Goal: Transaction & Acquisition: Download file/media

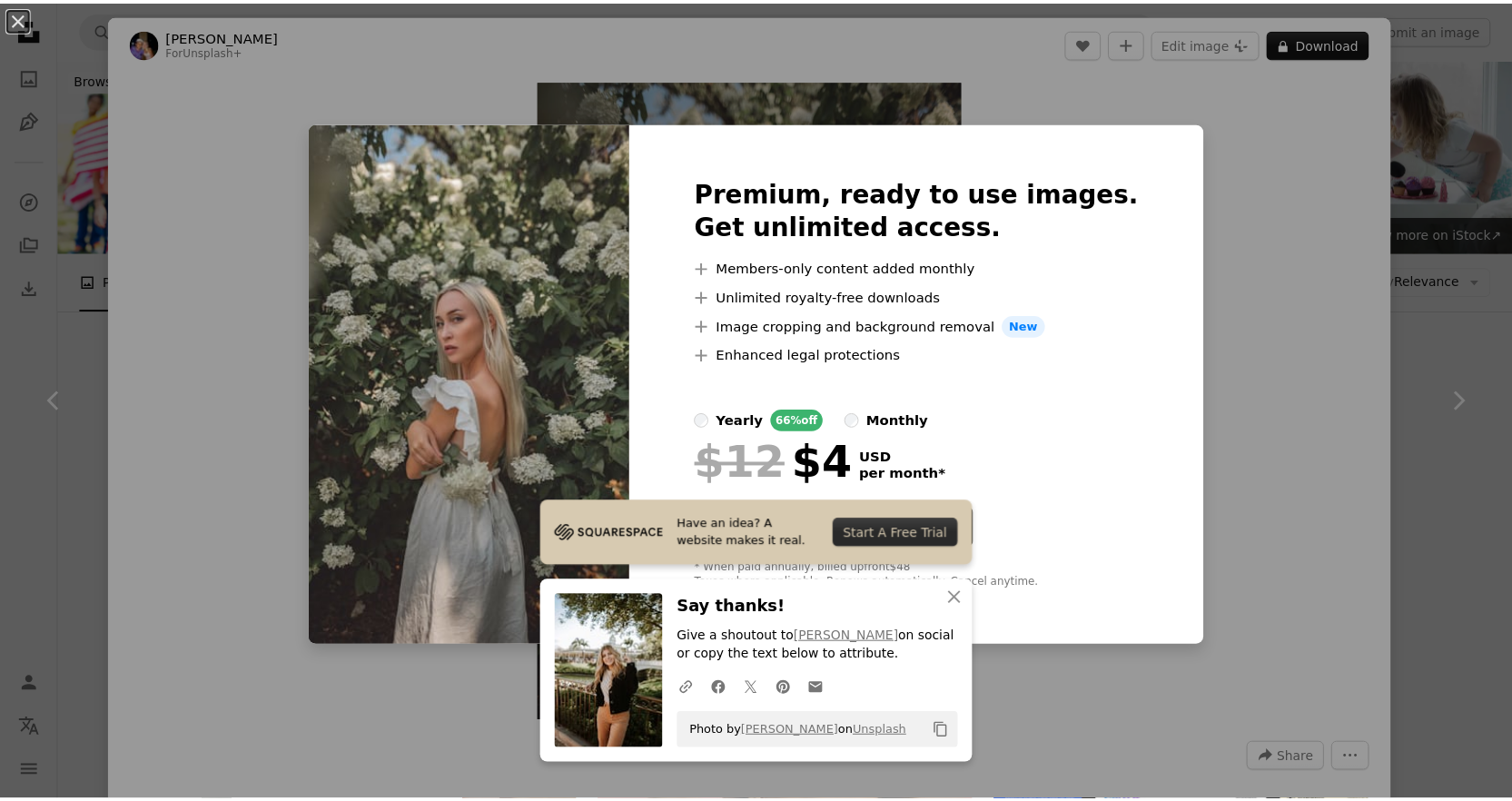
scroll to position [817, 0]
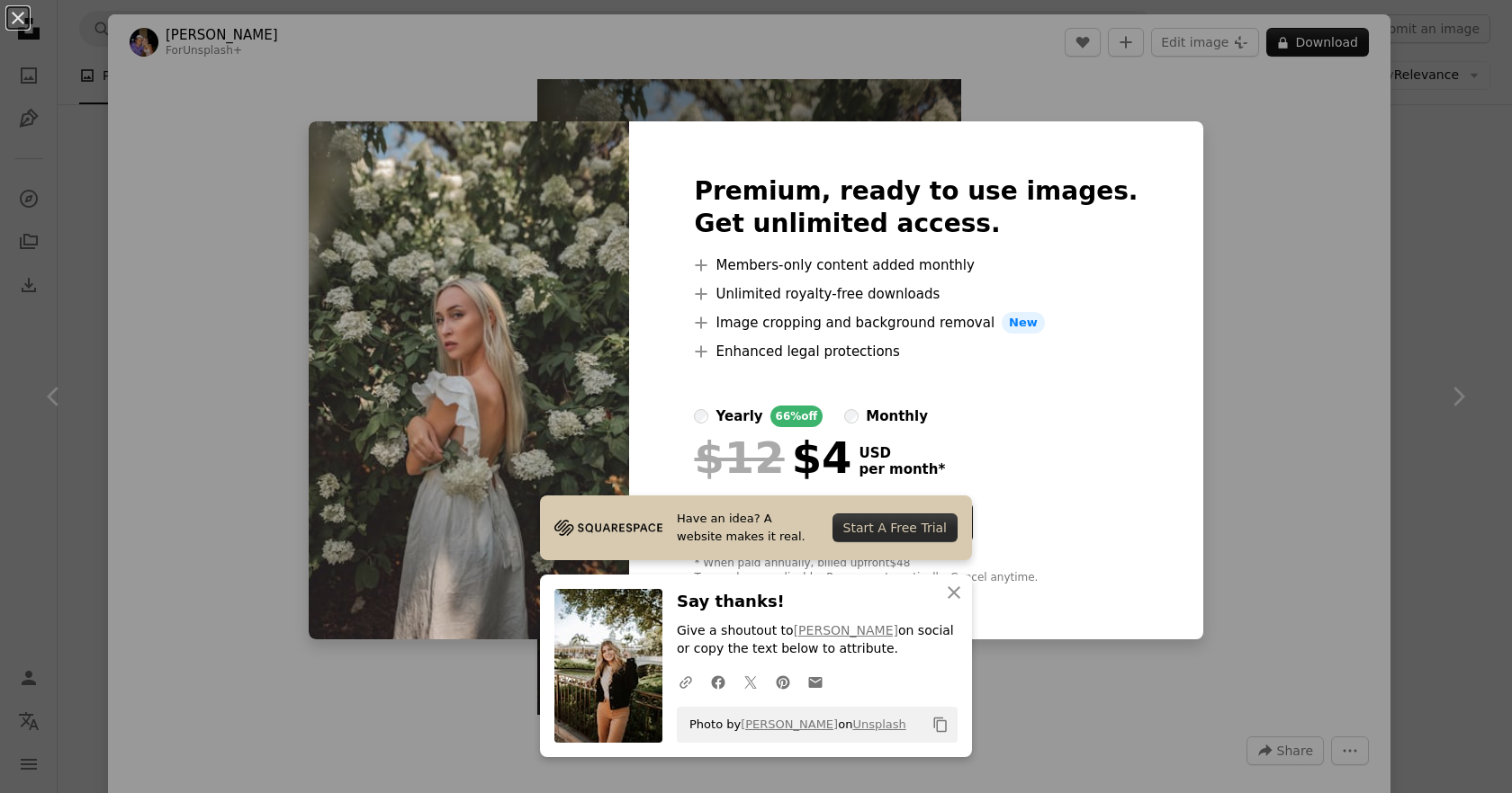
click at [1304, 404] on div "An X shape Premium, ready to use images. Get unlimited access. A plus sign Memb…" at bounding box center [756, 396] width 1512 height 793
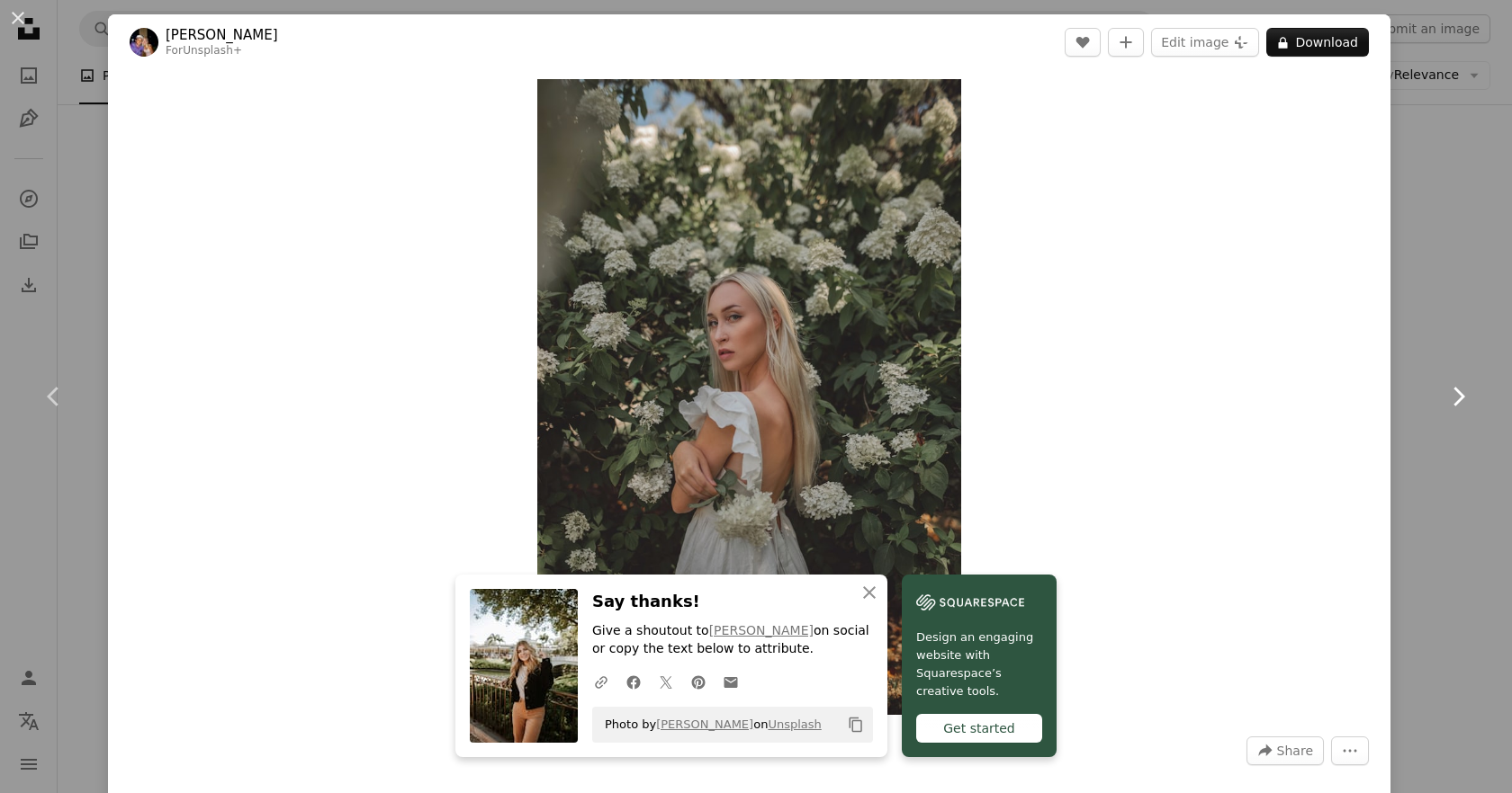
click at [1453, 404] on icon at bounding box center [1459, 396] width 11 height 19
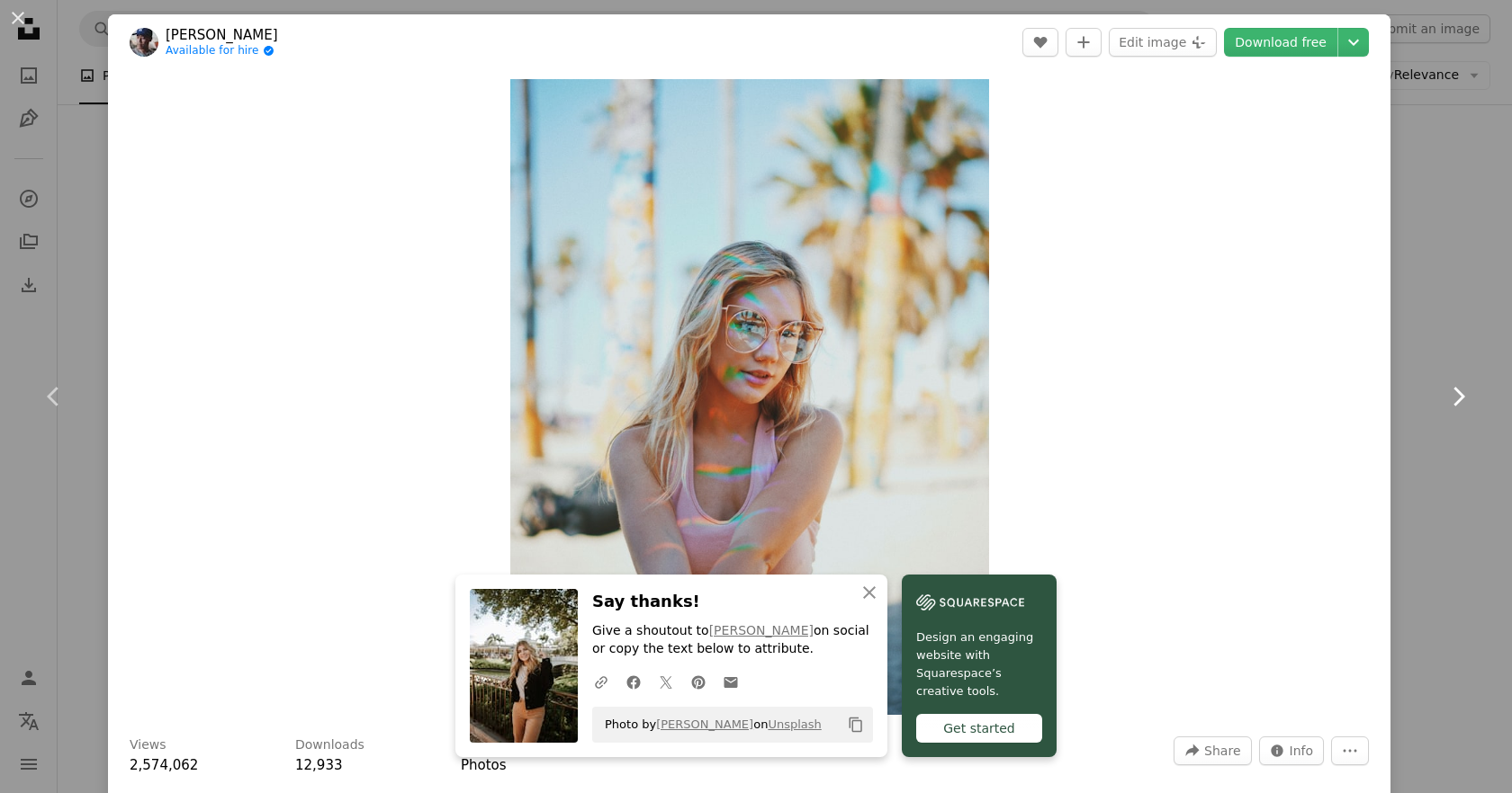
click at [1453, 404] on icon at bounding box center [1459, 396] width 11 height 19
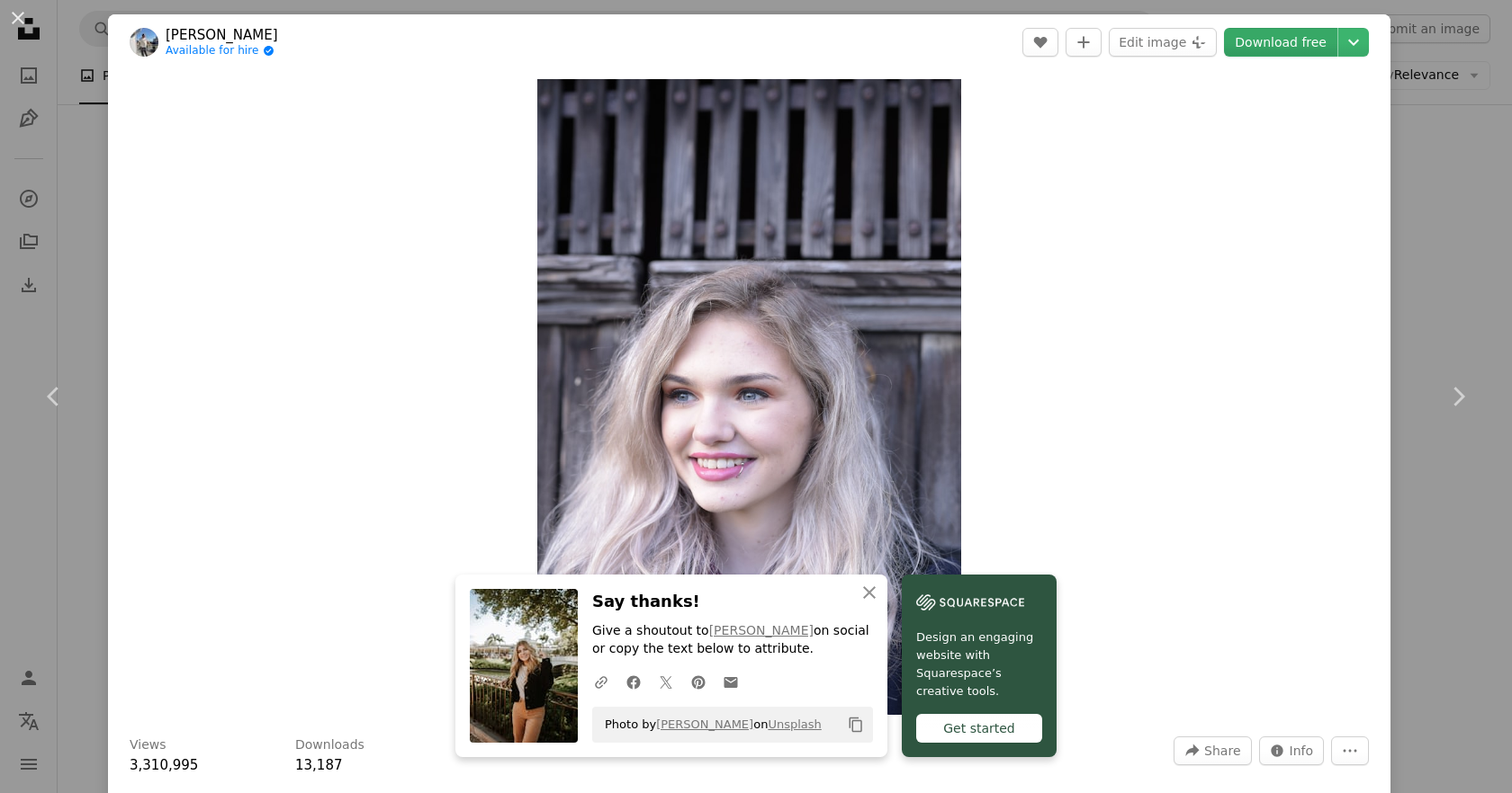
click at [1260, 50] on link "Download free" at bounding box center [1280, 42] width 113 height 29
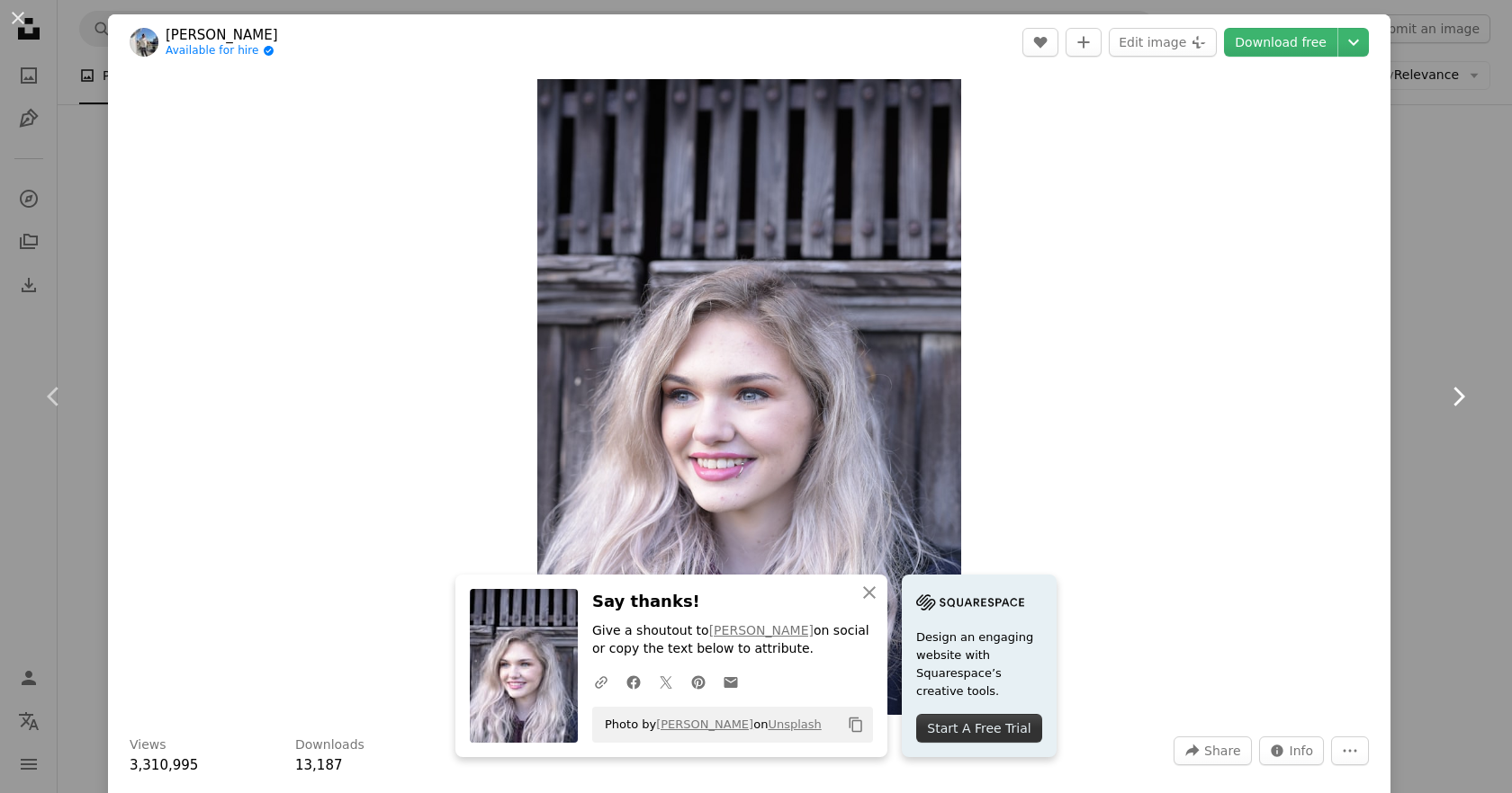
click at [1451, 401] on icon "Chevron right" at bounding box center [1458, 396] width 29 height 29
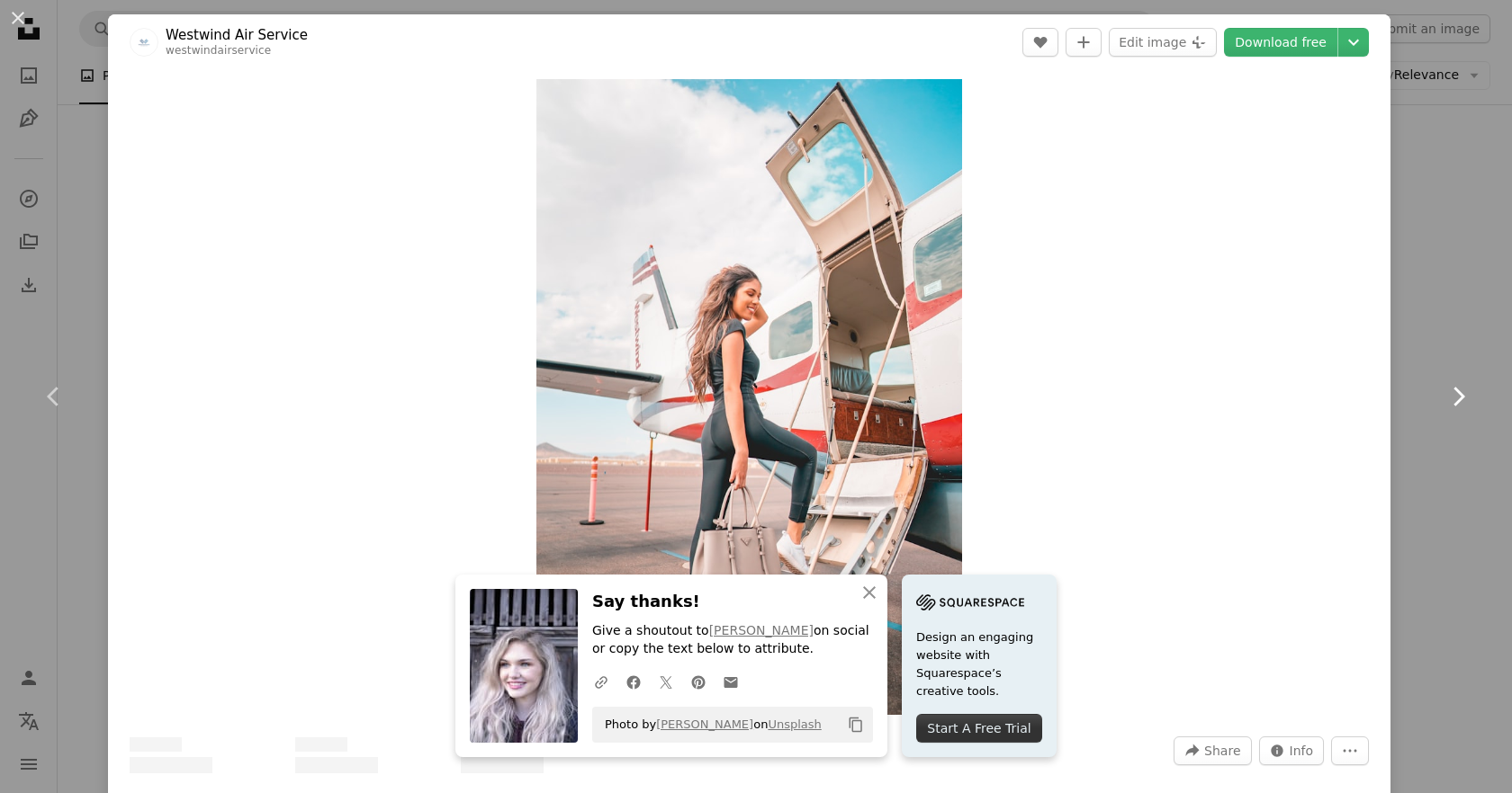
click at [1453, 399] on icon at bounding box center [1459, 396] width 11 height 19
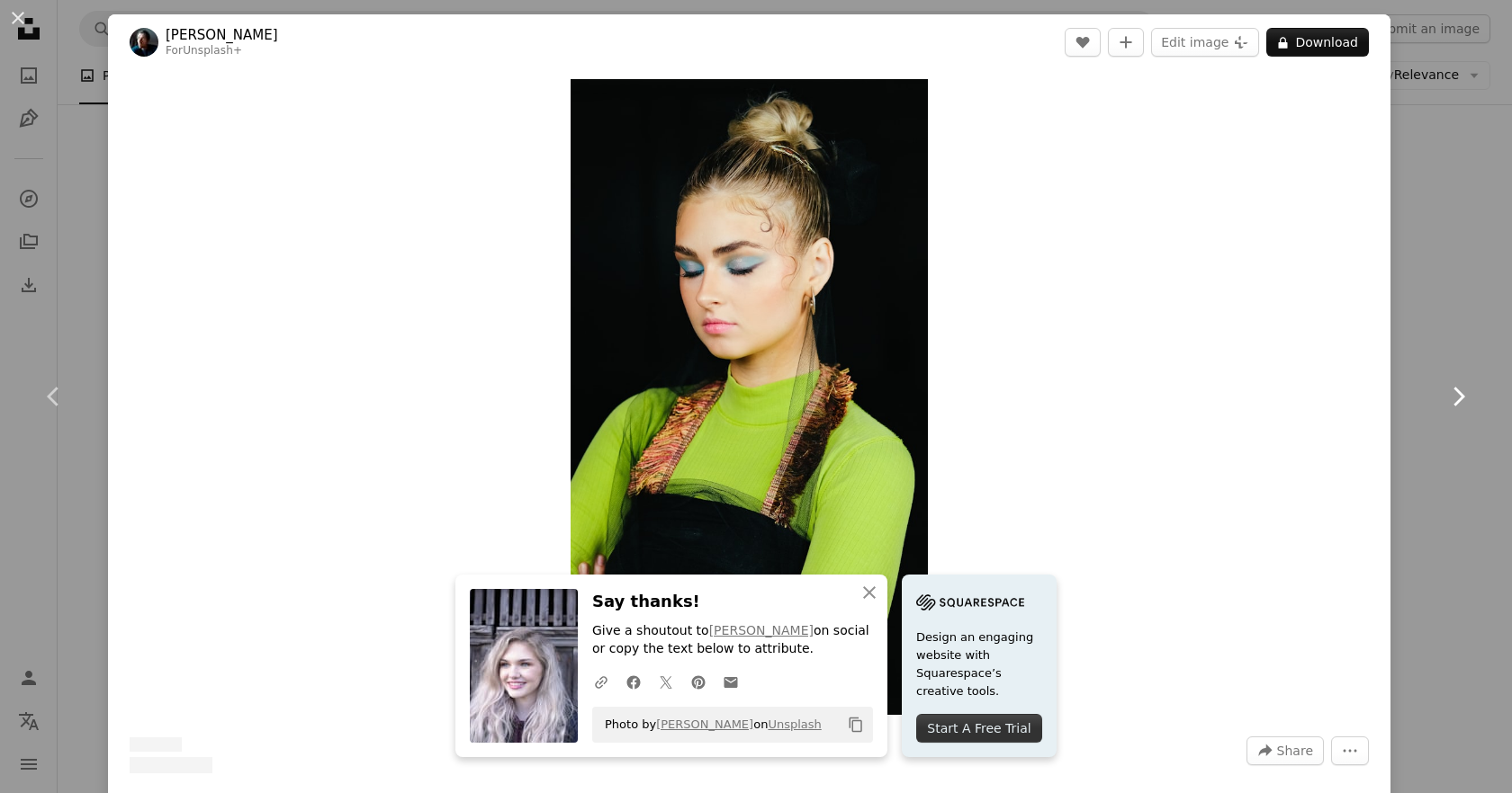
click at [1453, 399] on icon at bounding box center [1459, 396] width 11 height 19
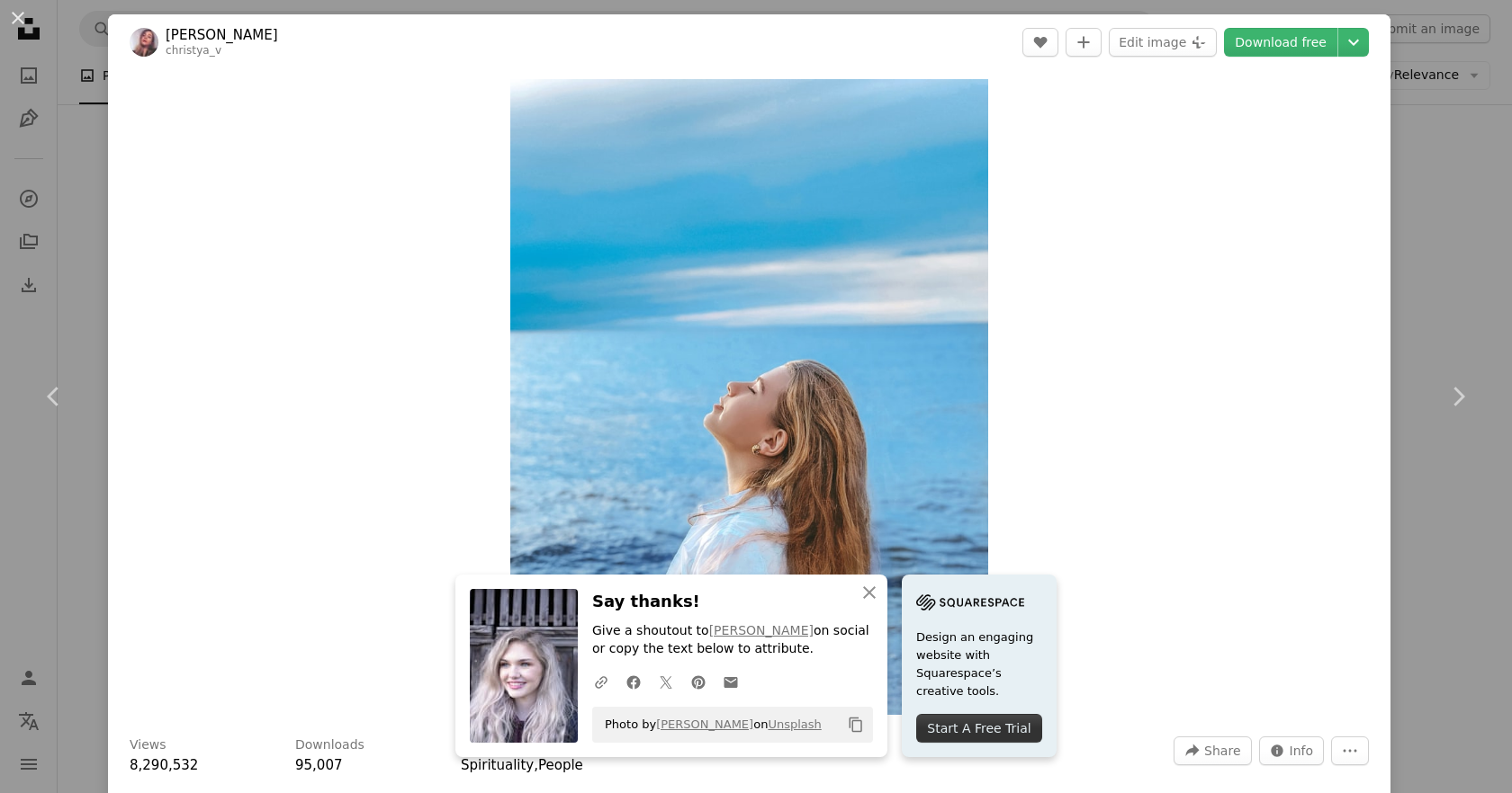
click at [1179, 308] on div "Zoom in" at bounding box center [749, 397] width 1282 height 653
drag, startPoint x: 1274, startPoint y: 44, endPoint x: 1276, endPoint y: 124, distance: 80.0
click at [1275, 44] on link "Download free" at bounding box center [1280, 42] width 113 height 29
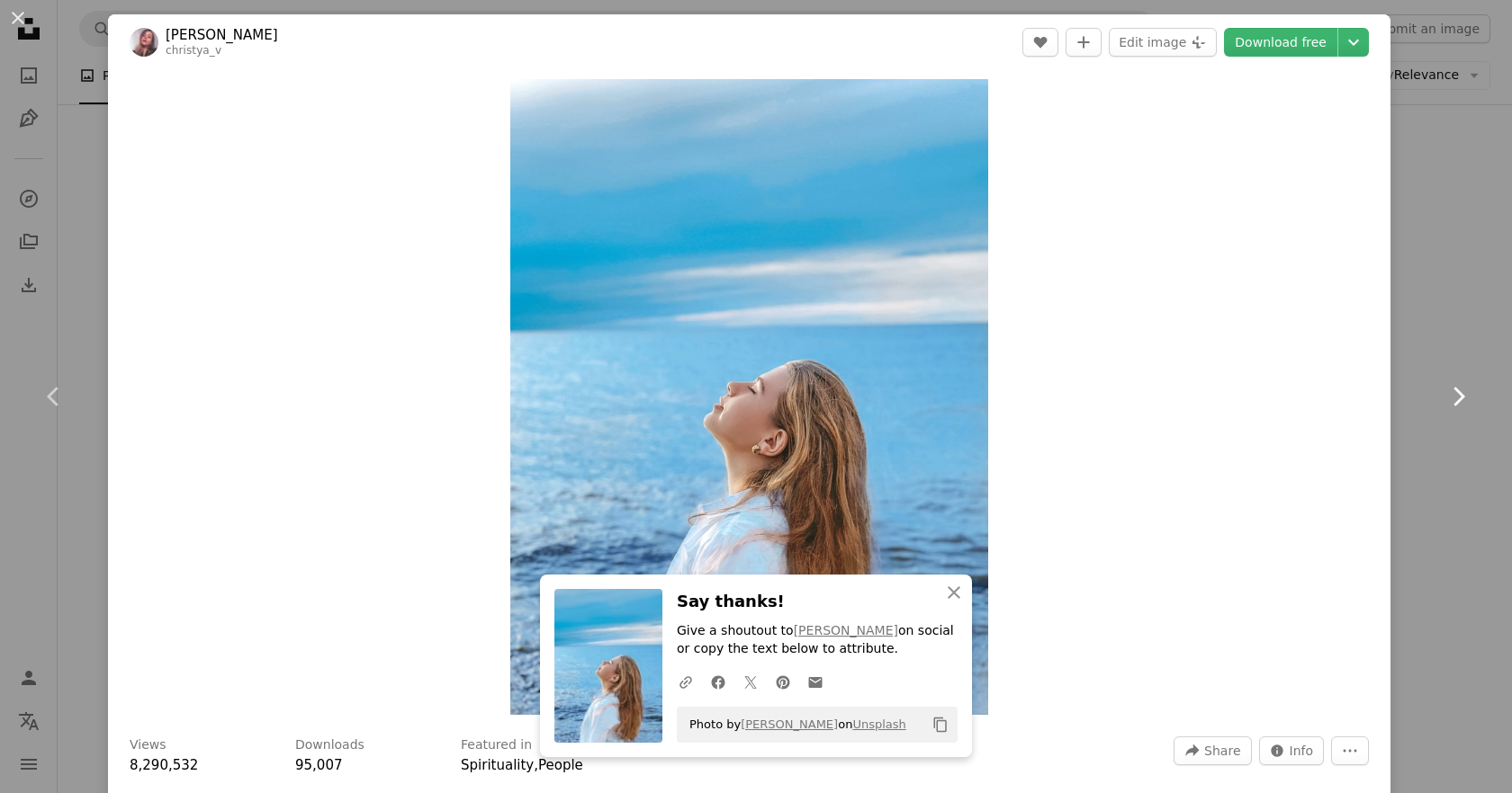
click at [1447, 403] on icon "Chevron right" at bounding box center [1458, 396] width 29 height 29
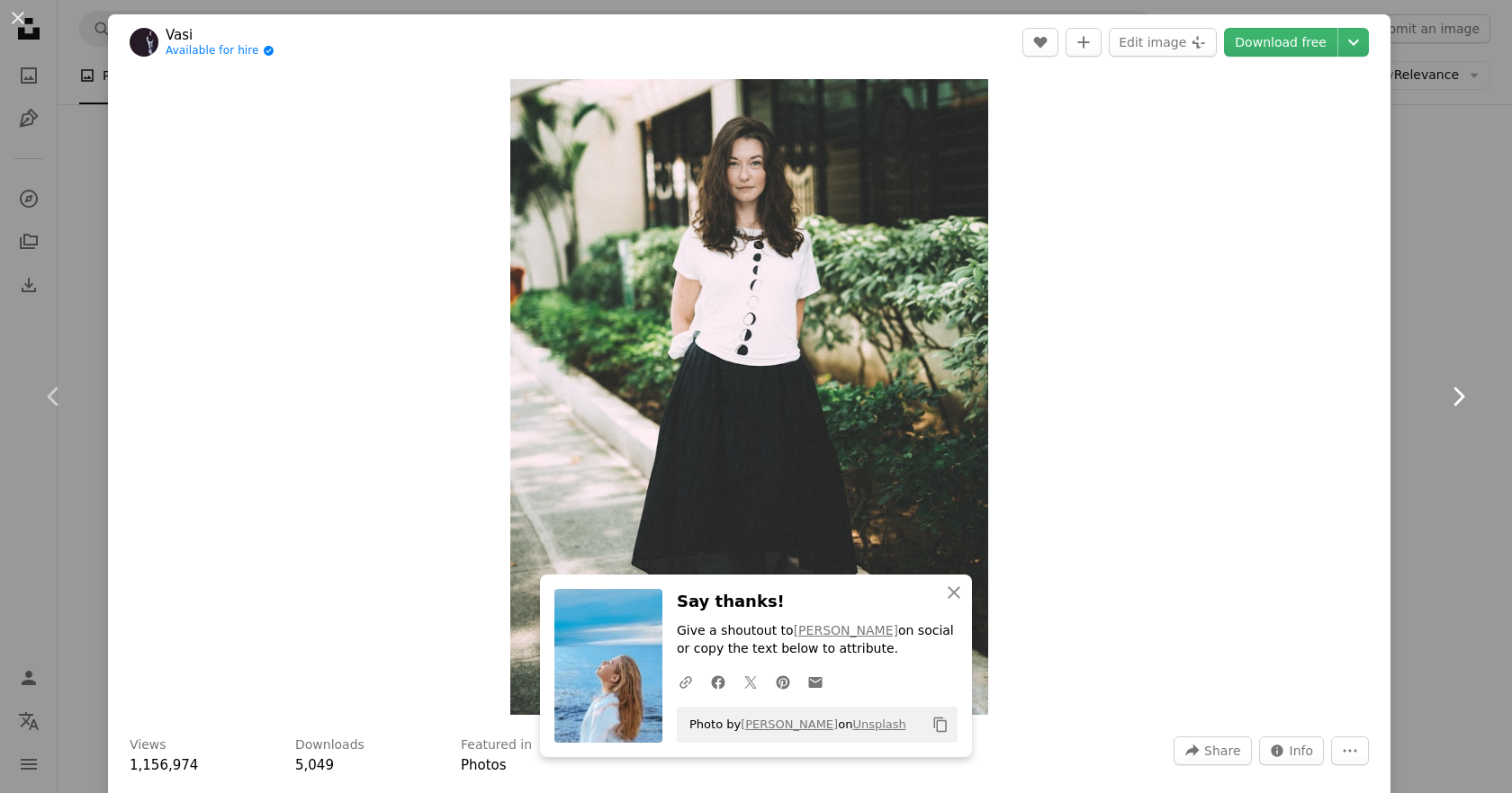
click at [1447, 403] on icon "Chevron right" at bounding box center [1458, 396] width 29 height 29
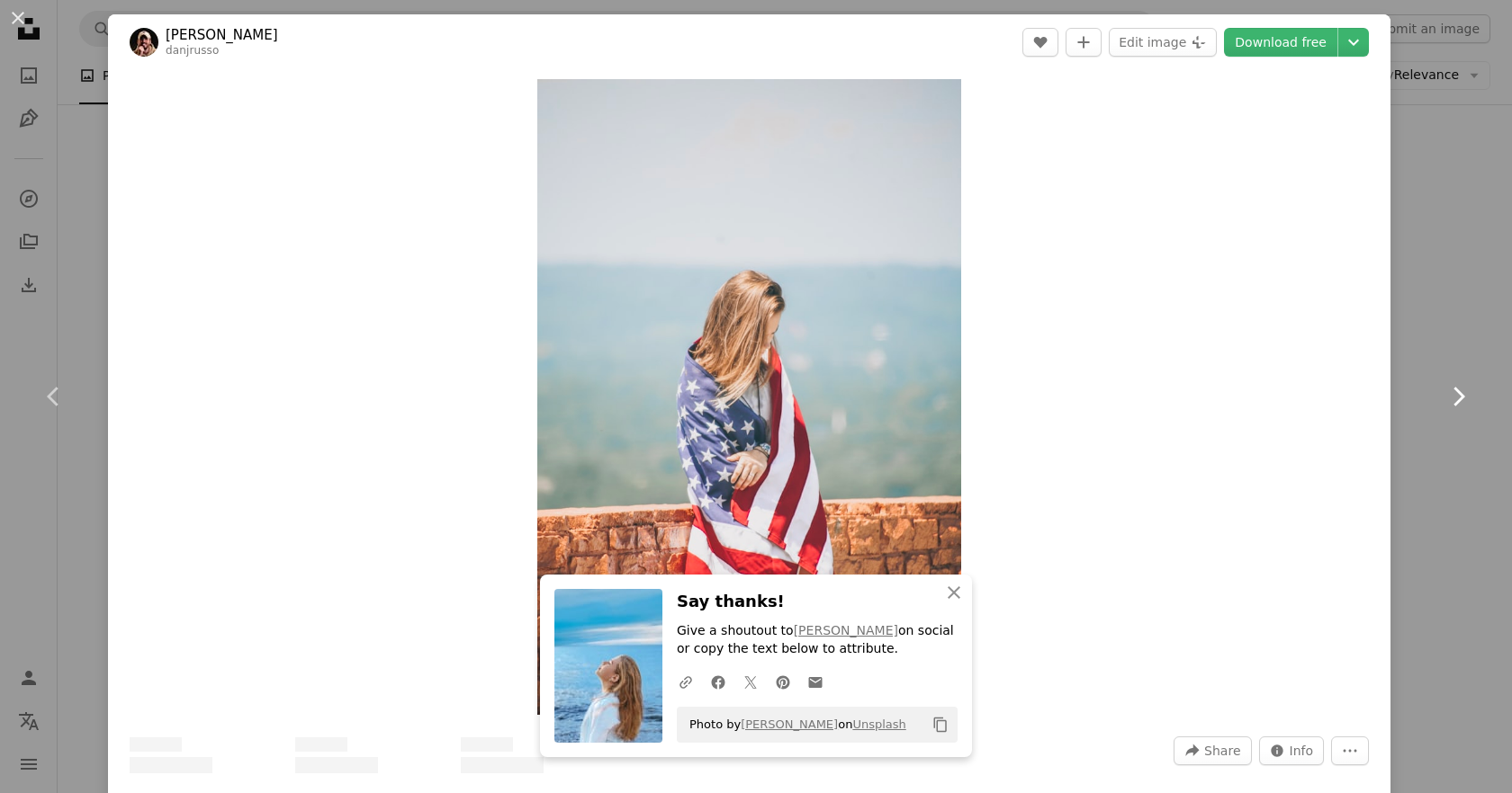
click at [1447, 403] on icon "Chevron right" at bounding box center [1458, 396] width 29 height 29
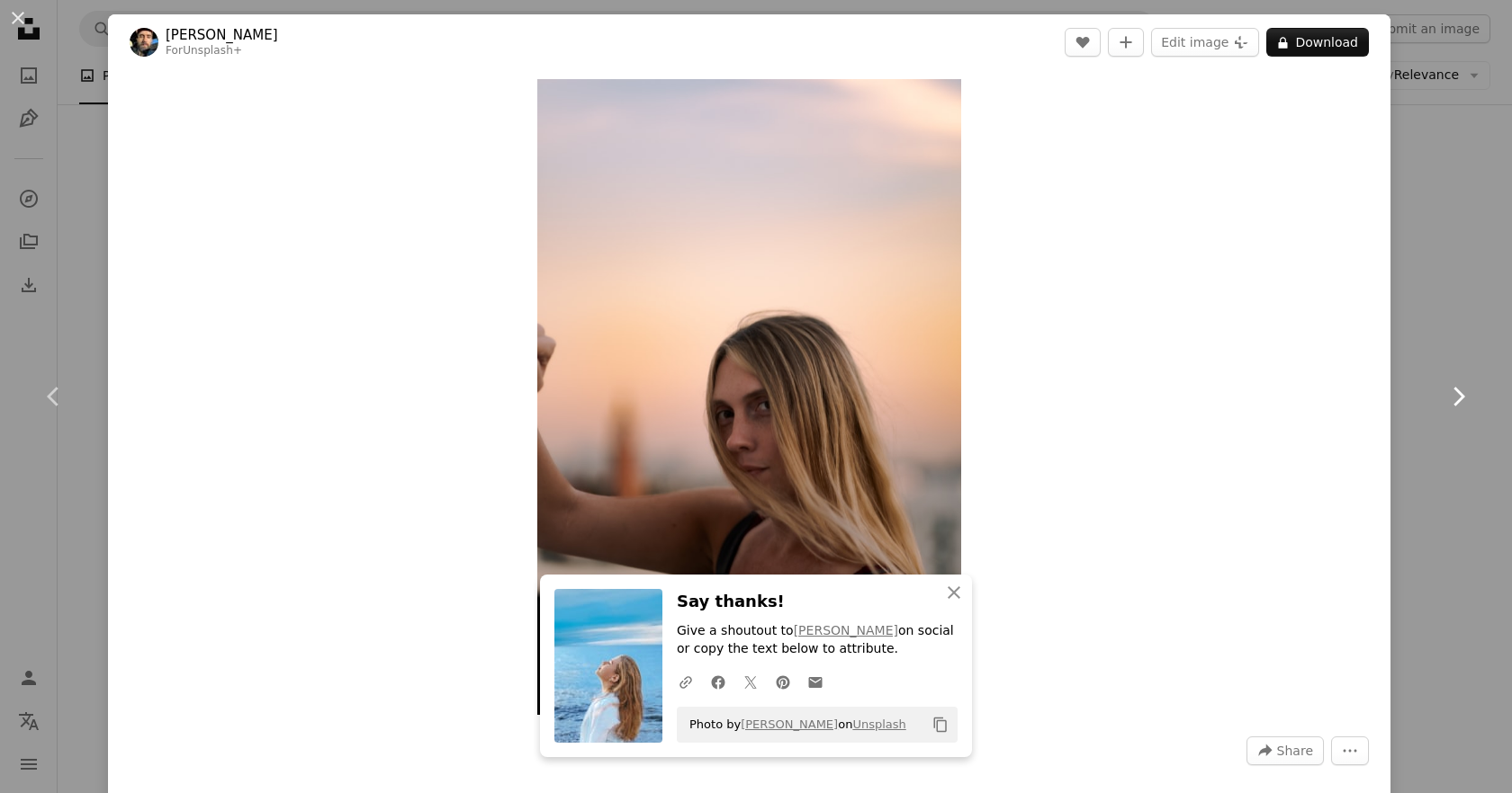
click at [1453, 397] on icon at bounding box center [1459, 396] width 11 height 19
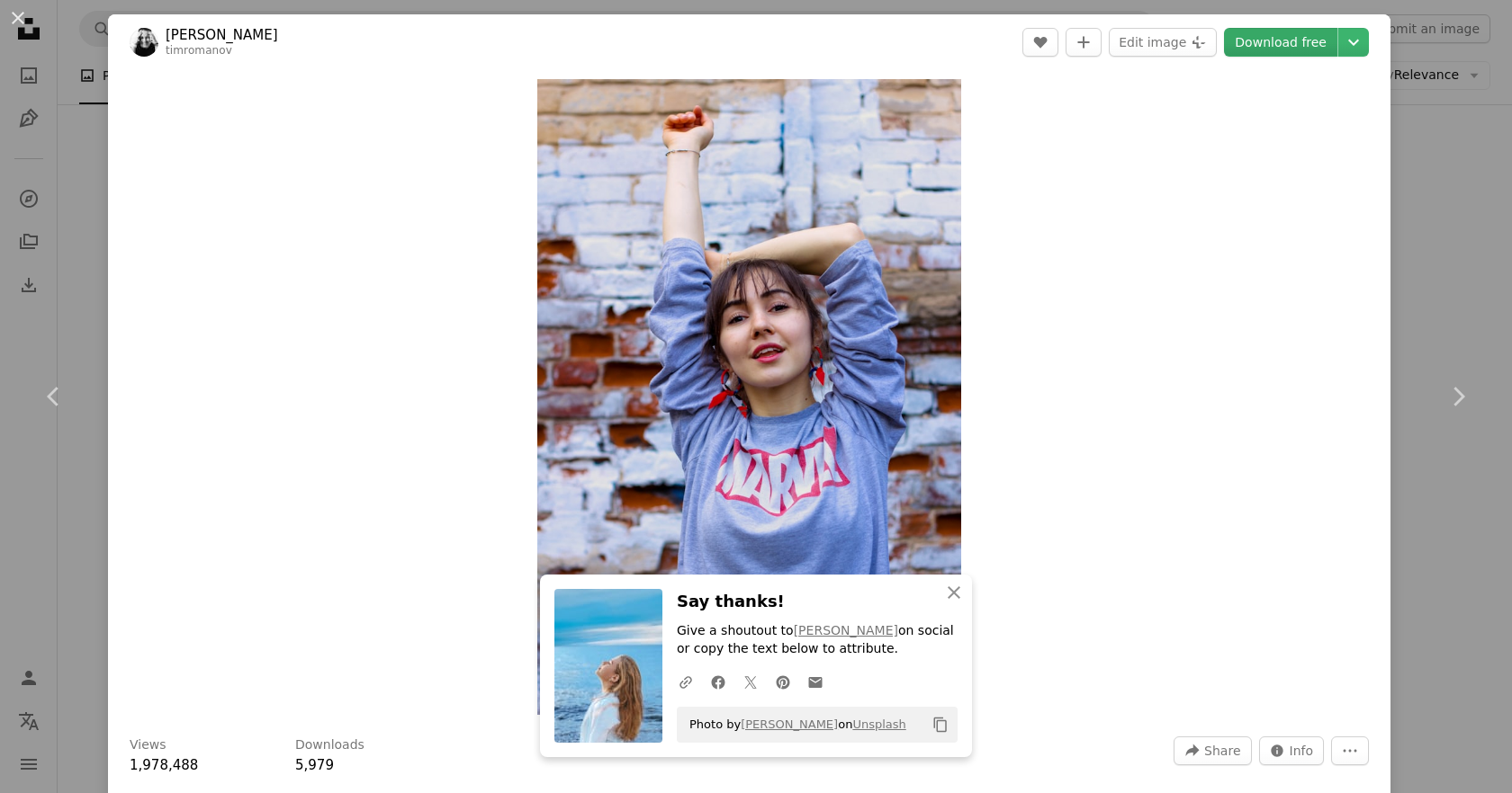
click at [1286, 38] on link "Download free" at bounding box center [1280, 42] width 113 height 29
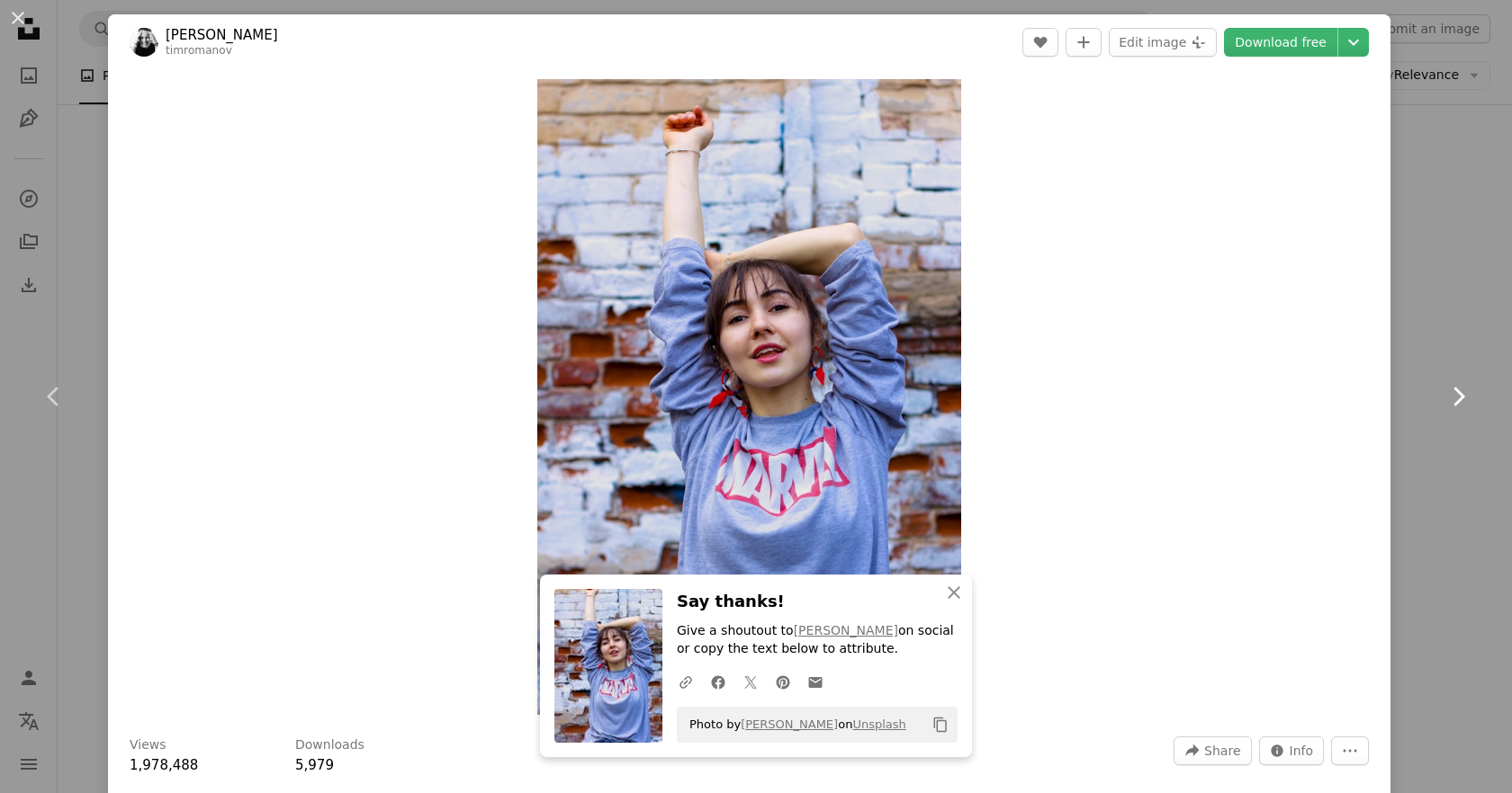
click at [1451, 396] on icon "Chevron right" at bounding box center [1458, 396] width 29 height 29
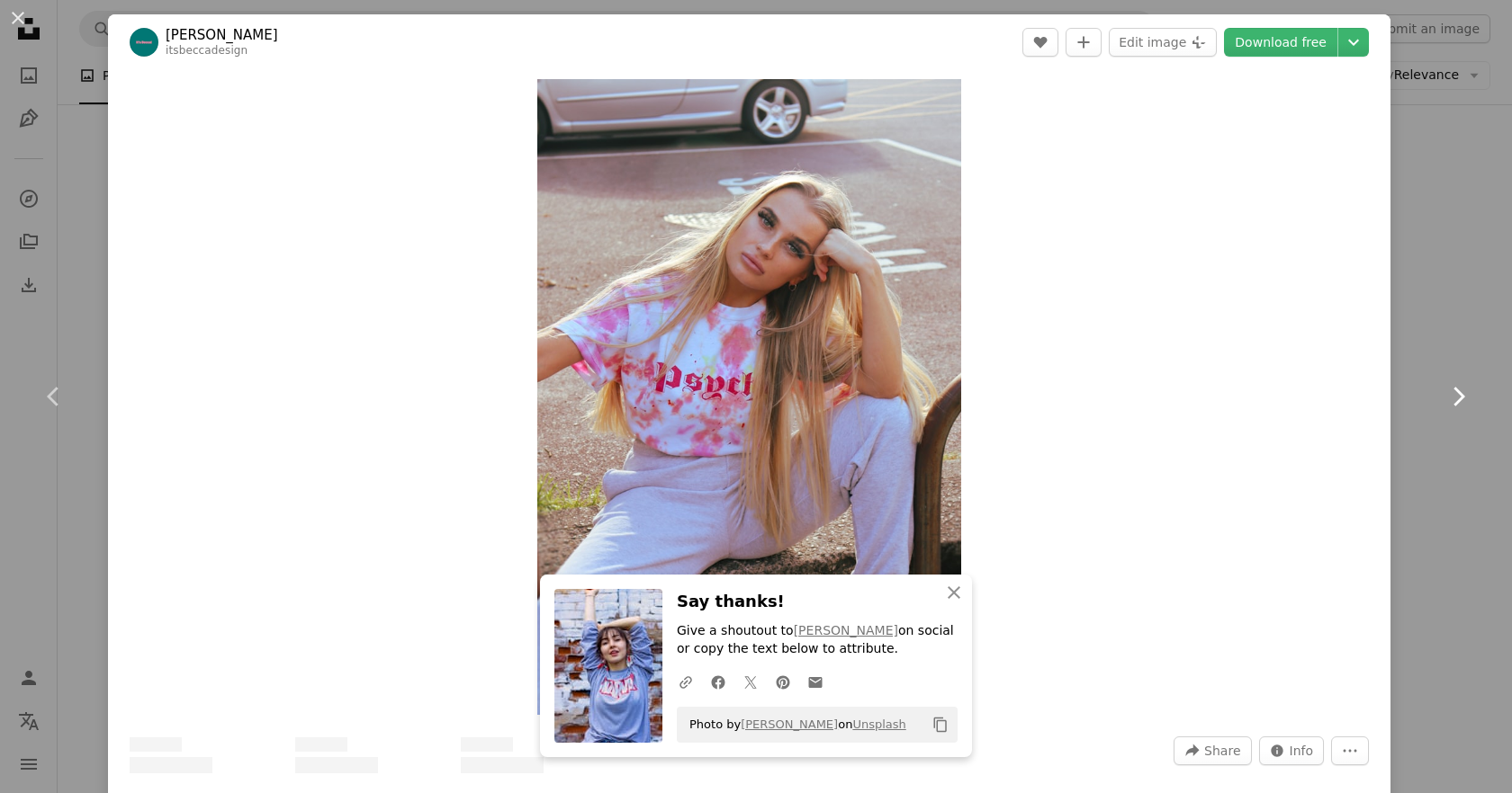
click at [1453, 395] on icon at bounding box center [1459, 396] width 11 height 19
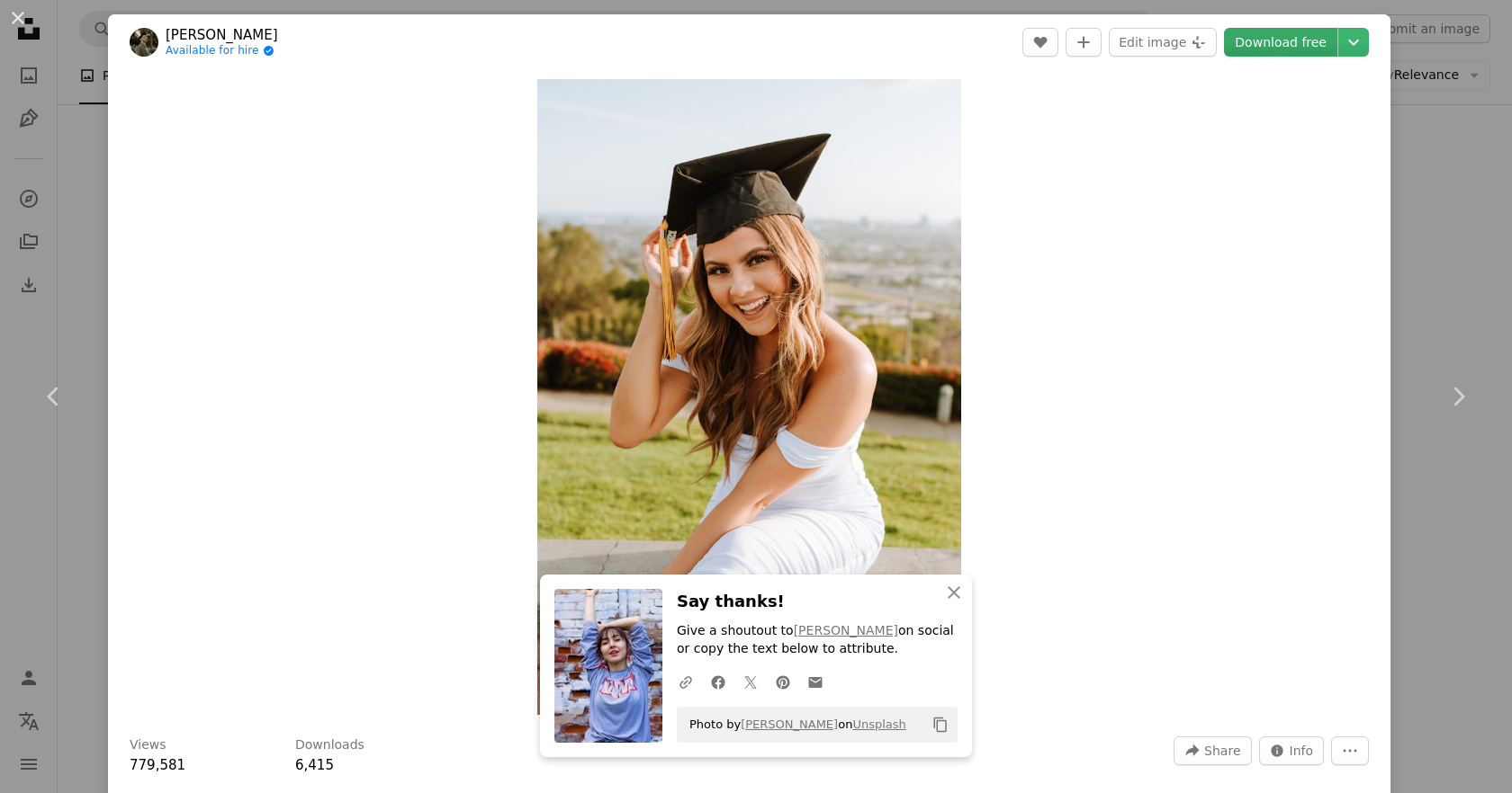
click at [1306, 49] on link "Download free" at bounding box center [1280, 42] width 113 height 29
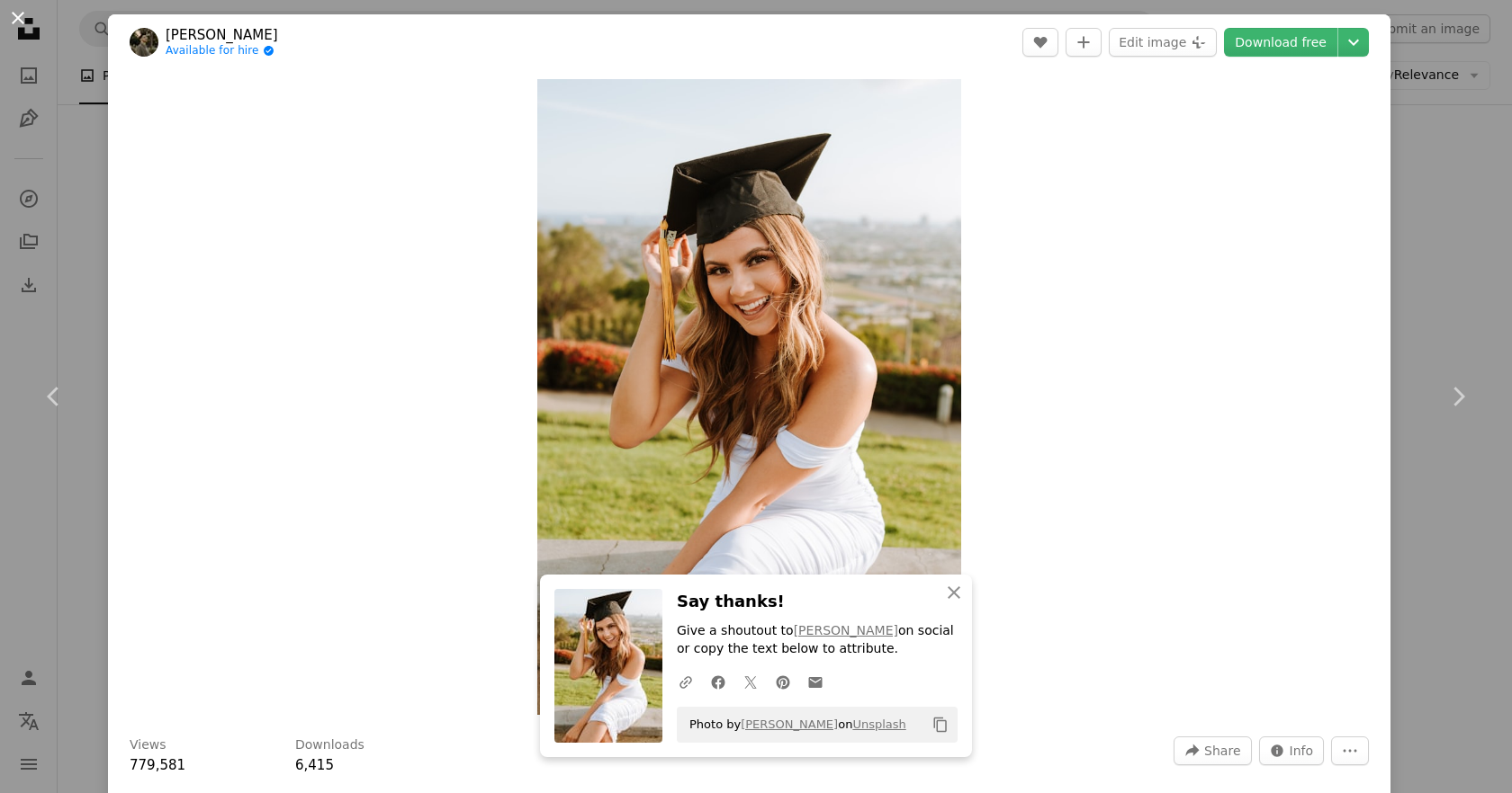
click at [8, 22] on button "An X shape" at bounding box center [18, 18] width 22 height 22
